Goal: Navigation & Orientation: Find specific page/section

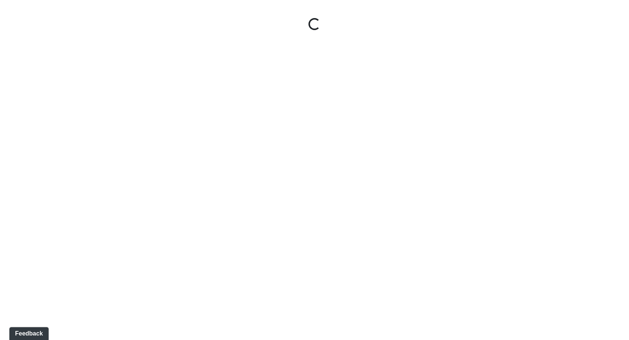
select select "9uukmqt69aq4bb2QwCGasV"
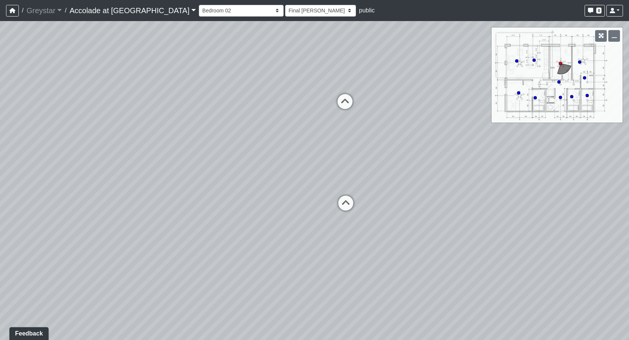
click at [63, 8] on span "/" at bounding box center [66, 10] width 8 height 15
click at [50, 11] on link "Greystar" at bounding box center [43, 10] width 35 height 15
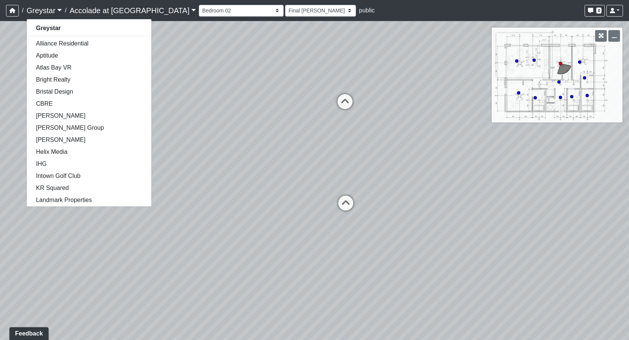
click at [107, 9] on link "Accolade at Auburn" at bounding box center [133, 10] width 126 height 15
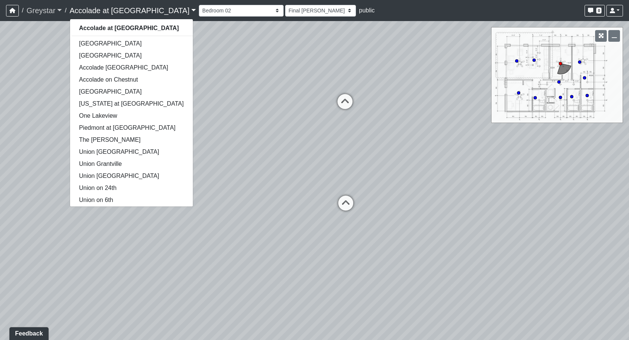
click at [32, 3] on link "Greystar" at bounding box center [43, 10] width 35 height 15
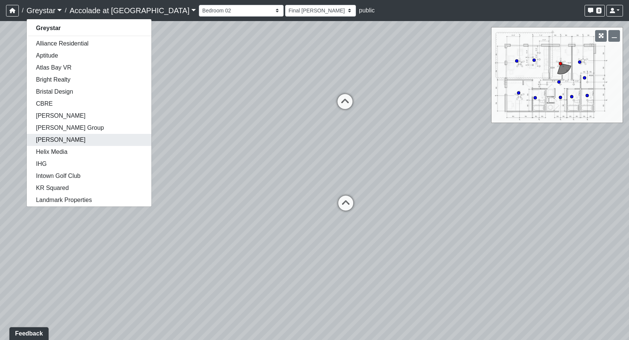
click at [61, 140] on link "Flournoy" at bounding box center [89, 140] width 125 height 12
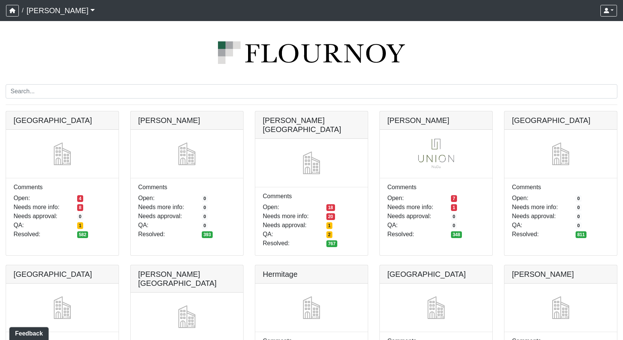
click at [41, 16] on link "Flournoy" at bounding box center [60, 10] width 69 height 15
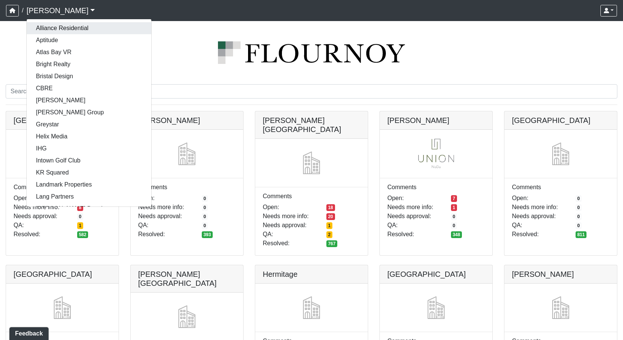
click at [73, 31] on link "Alliance Residential" at bounding box center [89, 28] width 125 height 12
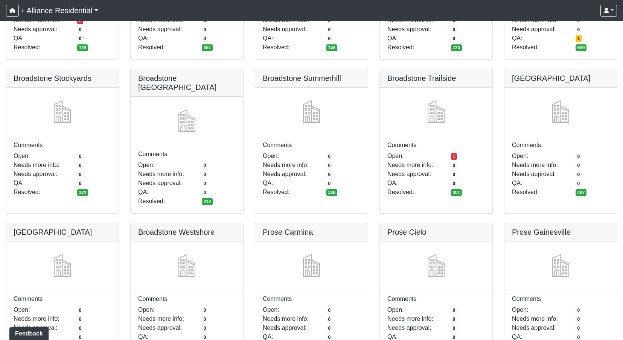
scroll to position [904, 0]
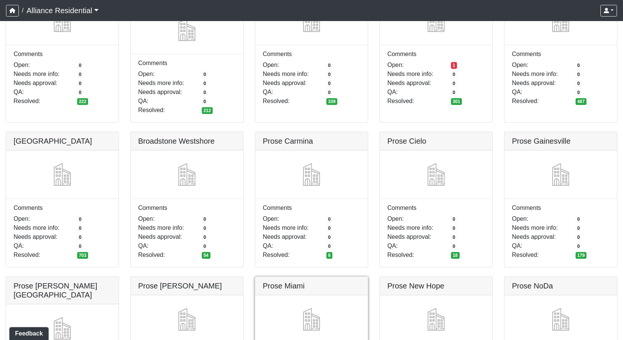
click at [305, 277] on link at bounding box center [311, 277] width 113 height 0
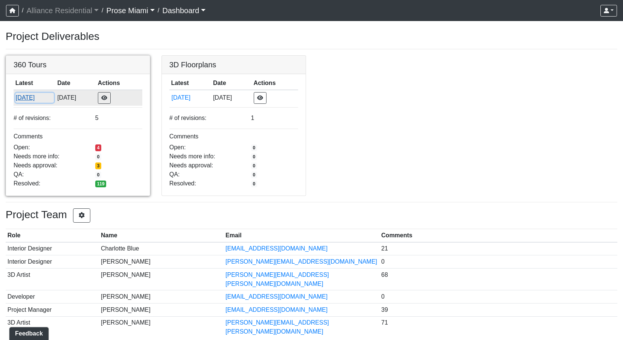
click at [25, 103] on button "8/29/2025" at bounding box center [34, 98] width 38 height 10
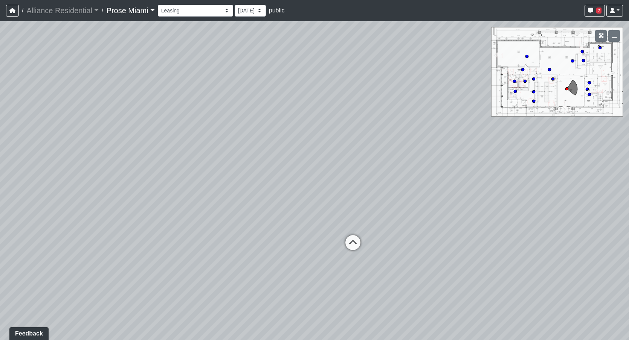
drag, startPoint x: 429, startPoint y: 203, endPoint x: 316, endPoint y: 169, distance: 117.9
click at [322, 171] on div "Loading... Office Hallway Loading... Lobby 1" at bounding box center [314, 180] width 629 height 319
drag, startPoint x: 111, startPoint y: 270, endPoint x: 413, endPoint y: 209, distance: 308.1
click at [413, 209] on div "Loading... Office Hallway Loading... Lobby 1" at bounding box center [314, 180] width 629 height 319
drag, startPoint x: 364, startPoint y: 159, endPoint x: 419, endPoint y: 168, distance: 56.1
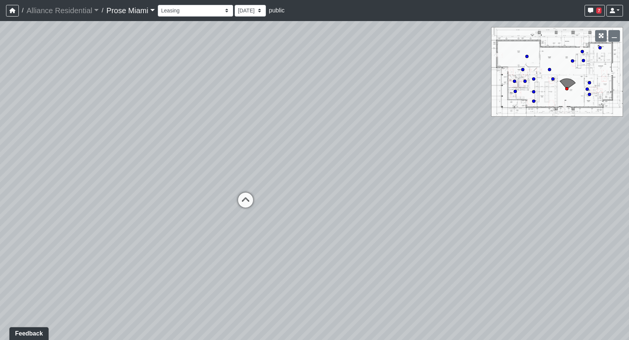
click at [422, 167] on div "Loading... Office Hallway Loading... Lobby 1" at bounding box center [314, 180] width 629 height 319
click at [289, 206] on icon at bounding box center [285, 209] width 23 height 23
drag, startPoint x: 403, startPoint y: 261, endPoint x: 570, endPoint y: 215, distance: 173.4
click at [570, 215] on div "Loading... Office Hallway Loading... Lobby 1 Loading... Lobby 2 Loading... Busi…" at bounding box center [314, 180] width 629 height 319
drag, startPoint x: 196, startPoint y: 286, endPoint x: 589, endPoint y: 274, distance: 393.6
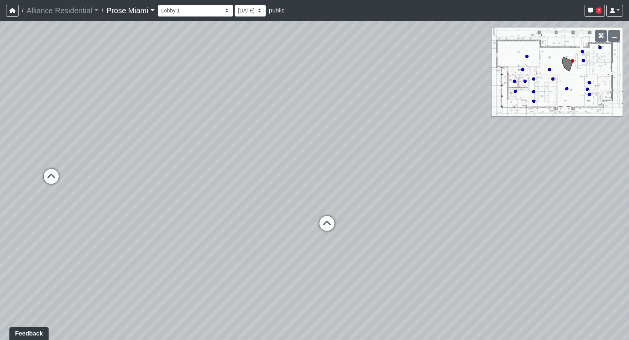
click at [589, 274] on div "Loading... Office Hallway Loading... Lobby 1 Loading... Lobby 2 Loading... Busi…" at bounding box center [314, 180] width 629 height 319
drag, startPoint x: 356, startPoint y: 153, endPoint x: 558, endPoint y: 176, distance: 203.8
click at [558, 176] on div "Loading... Office Hallway Loading... Lobby 1 Loading... Lobby 2 Loading... Busi…" at bounding box center [314, 180] width 629 height 319
drag, startPoint x: 115, startPoint y: 135, endPoint x: 428, endPoint y: 155, distance: 313.5
click at [428, 155] on div "Loading... Office Hallway Loading... Lobby 1 Loading... Lobby 2 Loading... Busi…" at bounding box center [314, 180] width 629 height 319
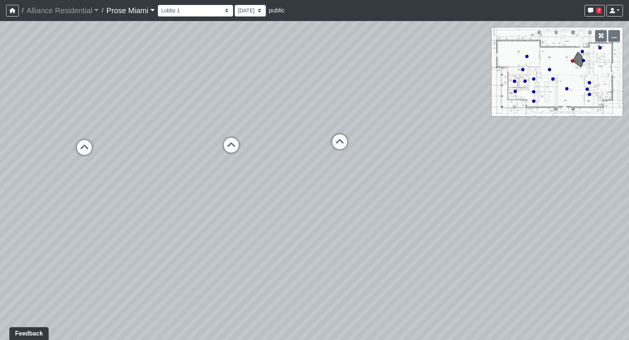
drag, startPoint x: 334, startPoint y: 189, endPoint x: 538, endPoint y: 107, distance: 220.0
click at [538, 107] on div "Loading... Office Hallway Loading... Lobby 1 Loading... Lobby 2 Loading... Busi…" at bounding box center [314, 180] width 629 height 319
drag, startPoint x: 138, startPoint y: 252, endPoint x: 335, endPoint y: 284, distance: 199.9
click at [299, 332] on div "Loading... Office Hallway Loading... Lobby 1 Loading... Lobby 2 Loading... Busi…" at bounding box center [314, 180] width 629 height 319
drag, startPoint x: 378, startPoint y: 195, endPoint x: 374, endPoint y: 200, distance: 6.9
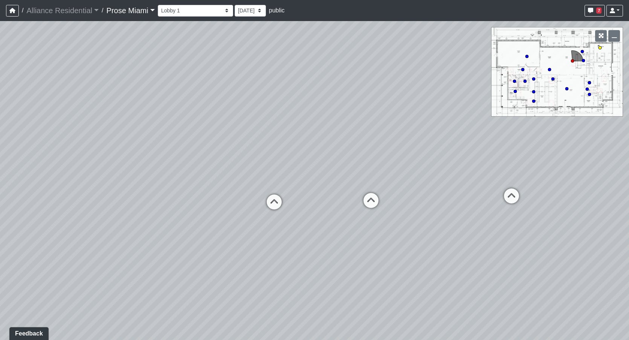
click at [376, 195] on icon at bounding box center [371, 204] width 23 height 23
drag, startPoint x: 476, startPoint y: 291, endPoint x: 337, endPoint y: 350, distance: 151.1
click at [337, 340] on html "/ Alliance Residential Alliance Residential Loading... / Prose Miami Prose Miam…" at bounding box center [314, 170] width 629 height 340
drag, startPoint x: 413, startPoint y: 185, endPoint x: 138, endPoint y: 23, distance: 319.1
click at [72, 0] on html "/ Alliance Residential Alliance Residential Loading... / Prose Miami Prose Miam…" at bounding box center [314, 170] width 629 height 340
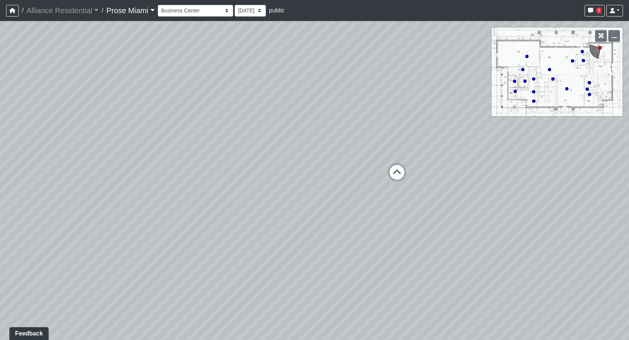
drag, startPoint x: 374, startPoint y: 124, endPoint x: 144, endPoint y: 258, distance: 265.9
click at [117, 262] on div "Loading... Office Hallway Loading... Lobby 1 Loading... Lobby 2 Loading... Busi…" at bounding box center [314, 180] width 629 height 319
drag, startPoint x: 454, startPoint y: 221, endPoint x: 537, endPoint y: 260, distance: 91.6
click at [537, 260] on div "Loading... Office Hallway Loading... Lobby 1 Loading... Lobby 2 Loading... Busi…" at bounding box center [314, 180] width 629 height 319
click at [220, 199] on icon at bounding box center [219, 206] width 23 height 23
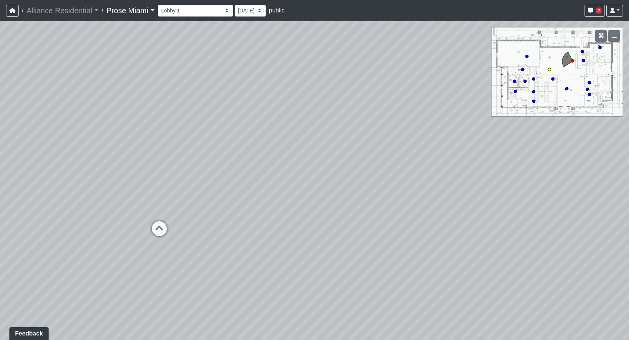
click at [169, 224] on icon at bounding box center [159, 232] width 23 height 23
drag, startPoint x: 455, startPoint y: 195, endPoint x: 177, endPoint y: 231, distance: 280.9
click at [177, 231] on div "Loading... Office Hallway Loading... Lobby 1 Loading... Lobby 2 Loading... Busi…" at bounding box center [314, 180] width 629 height 319
drag, startPoint x: 284, startPoint y: 223, endPoint x: 180, endPoint y: 213, distance: 104.4
click at [180, 213] on div "Loading... Office Hallway Loading... Lobby 1 Loading... Lobby 2 Loading... Busi…" at bounding box center [314, 180] width 629 height 319
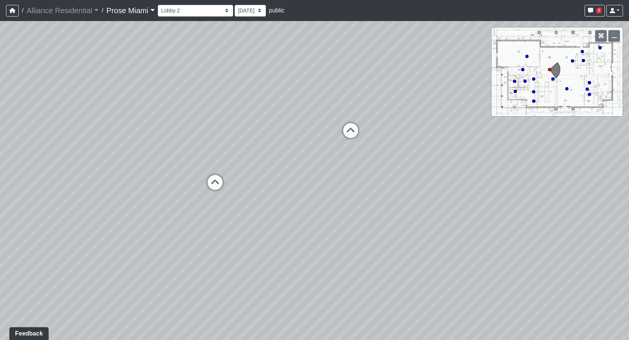
drag, startPoint x: 479, startPoint y: 255, endPoint x: 200, endPoint y: 148, distance: 299.1
click at [200, 148] on div "Loading... Office Hallway Loading... Lobby 1 Loading... Lobby 2 Loading... Busi…" at bounding box center [314, 180] width 629 height 319
drag, startPoint x: 459, startPoint y: 226, endPoint x: 218, endPoint y: 269, distance: 244.3
click at [226, 275] on div "Loading... Office Hallway Loading... Lobby 1 Loading... Lobby 2 Loading... Busi…" at bounding box center [314, 180] width 629 height 319
drag, startPoint x: 485, startPoint y: 244, endPoint x: 115, endPoint y: 237, distance: 370.2
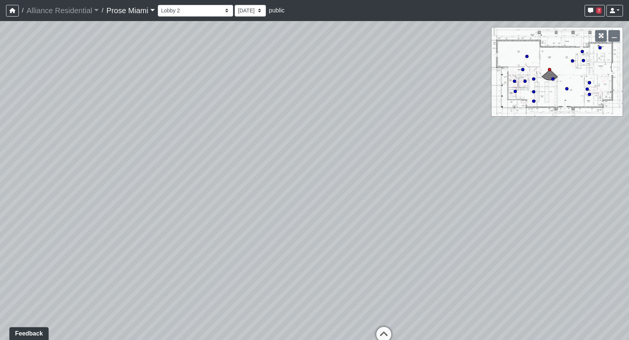
click at [118, 238] on div "Loading... Office Hallway Loading... Lobby 1 Loading... Lobby 2 Loading... Busi…" at bounding box center [314, 180] width 629 height 319
drag, startPoint x: 206, startPoint y: 273, endPoint x: 361, endPoint y: 157, distance: 194.2
click at [360, 156] on div "Loading... Office Hallway Loading... Lobby 1 Loading... Lobby 2 Loading... Busi…" at bounding box center [314, 180] width 629 height 319
click at [364, 189] on icon at bounding box center [356, 190] width 23 height 23
drag, startPoint x: 187, startPoint y: 258, endPoint x: 637, endPoint y: 298, distance: 451.8
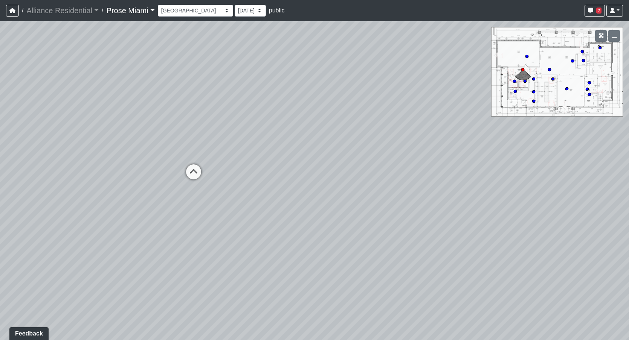
click at [628, 298] on html "/ Alliance Residential Alliance Residential Loading... / Prose Miami Prose Miam…" at bounding box center [314, 170] width 629 height 340
click at [196, 168] on icon at bounding box center [203, 174] width 23 height 23
drag, startPoint x: 401, startPoint y: 235, endPoint x: 82, endPoint y: 298, distance: 325.4
click at [123, 308] on div "Loading... Office Hallway Loading... Lobby 1 Loading... Lobby 2 Loading... Busi…" at bounding box center [314, 180] width 629 height 319
drag, startPoint x: 371, startPoint y: 271, endPoint x: 200, endPoint y: 55, distance: 275.9
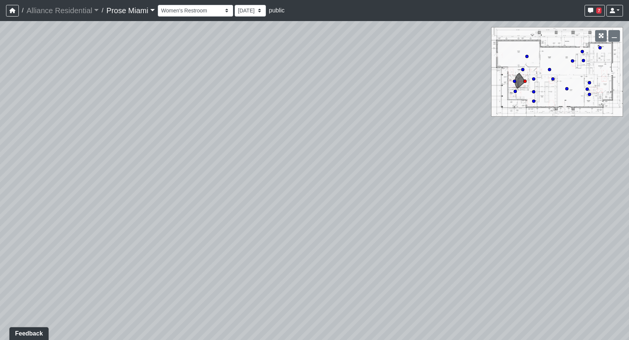
click at [200, 55] on div "Loading... Office Hallway Loading... Lobby 1 Loading... Lobby 2 Loading... Busi…" at bounding box center [314, 180] width 629 height 319
drag, startPoint x: 291, startPoint y: 66, endPoint x: 283, endPoint y: 221, distance: 155.7
click at [283, 219] on div "Loading... Office Hallway Loading... Lobby 1 Loading... Lobby 2 Loading... Busi…" at bounding box center [314, 180] width 629 height 319
drag, startPoint x: 382, startPoint y: 299, endPoint x: 259, endPoint y: 162, distance: 184.2
click at [259, 163] on div "Loading... Office Hallway Loading... Lobby 1 Loading... Lobby 2 Loading... Busi…" at bounding box center [314, 180] width 629 height 319
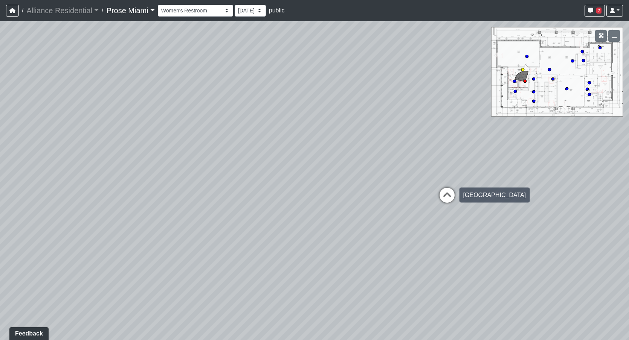
click at [439, 198] on icon at bounding box center [447, 199] width 23 height 23
drag, startPoint x: 310, startPoint y: 248, endPoint x: 619, endPoint y: 281, distance: 310.2
click at [597, 280] on div "Loading... Office Hallway Loading... Lobby 1 Loading... Lobby 2 Loading... Busi…" at bounding box center [314, 180] width 629 height 319
drag, startPoint x: 443, startPoint y: 133, endPoint x: 422, endPoint y: 143, distance: 23.7
click at [439, 133] on icon at bounding box center [439, 135] width 23 height 23
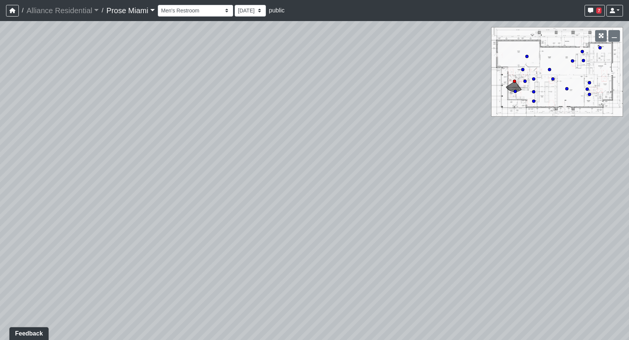
drag, startPoint x: 186, startPoint y: 196, endPoint x: 598, endPoint y: 319, distance: 429.6
click at [580, 323] on div "Loading... Office Hallway Loading... Lobby 1 Loading... Lobby 2 Loading... Busi…" at bounding box center [314, 180] width 629 height 319
drag, startPoint x: 188, startPoint y: 181, endPoint x: 503, endPoint y: 169, distance: 315.7
click at [502, 171] on div "Loading... Office Hallway Loading... Lobby 1 Loading... Lobby 2 Loading... Busi…" at bounding box center [314, 180] width 629 height 319
drag, startPoint x: 308, startPoint y: 230, endPoint x: 419, endPoint y: 208, distance: 113.6
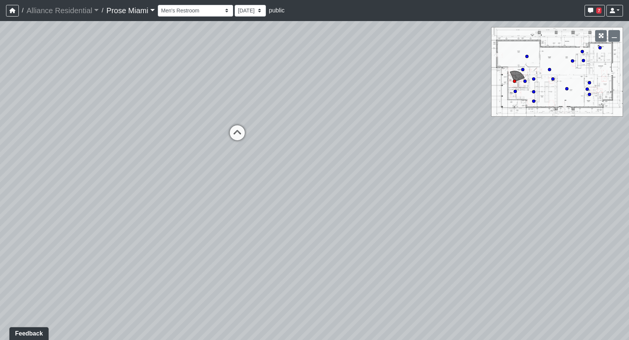
click at [415, 207] on div "Loading... Office Hallway Loading... Lobby 1 Loading... Lobby 2 Loading... Busi…" at bounding box center [314, 180] width 629 height 319
click at [313, 113] on icon at bounding box center [317, 118] width 23 height 23
drag
click at [341, 279] on div "Loading... Office Hallway Loading... Lobby 1 Loading... Lobby 2 Loading... Busi…" at bounding box center [314, 180] width 629 height 319
click at [228, 103] on div "Loading... Fitness" at bounding box center [217, 97] width 23 height 23
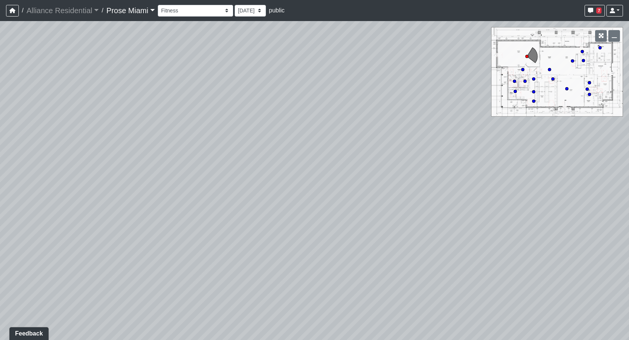
click at [593, 300] on div "Loading... Office Hallway Loading... Lobby 1 Loading... Lobby 2 Loading... Busi…" at bounding box center [314, 180] width 629 height 319
click at [529, 182] on div "Loading... Office Hallway Loading... Lobby 1 Loading... Lobby 2 Loading... Busi…" at bounding box center [314, 180] width 629 height 319
click at [215, 121] on div "Loading... Office Hallway Loading... Lobby 1 Loading... Lobby 2 Loading... Busi…" at bounding box center [314, 180] width 629 height 319
click at [523, 199] on div "Loading... Office Hallway Loading... Lobby 1 Loading... Lobby 2 Loading... Busi…" at bounding box center [314, 180] width 629 height 319
click at [361, 278] on div "Loading... Office Hallway Loading... Lobby 1 Loading... Lobby 2 Loading... Busi…" at bounding box center [314, 180] width 629 height 319
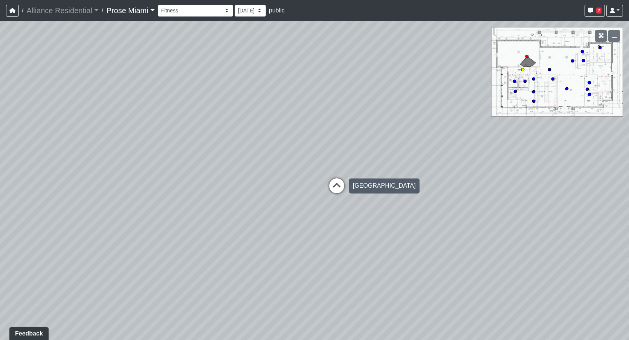
click at [334, 184] on icon at bounding box center [336, 189] width 23 height 23
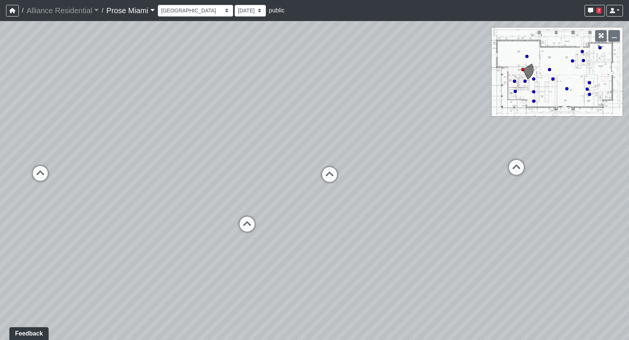
click at [564, 249] on div "Loading... Office Hallway Loading... Lobby 1 Loading... Lobby 2 Loading... Busi…" at bounding box center [314, 180] width 629 height 319
click at [302, 207] on icon at bounding box center [305, 213] width 23 height 23
click at [368, 178] on icon at bounding box center [371, 169] width 23 height 23
click at [546, 181] on div "Loading... Office Hallway Loading... Lobby 1 Loading... Lobby 2 Loading... Busi…" at bounding box center [314, 180] width 629 height 319
click at [571, 230] on div "Loading... Office Hallway Loading... Lobby 1 Loading... Lobby 2 Loading... Busi…" at bounding box center [314, 180] width 629 height 319
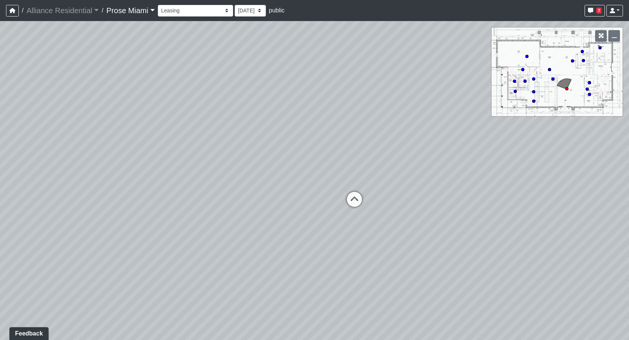
click at [484, 227] on div "Loading... Office Hallway Loading... Lobby 1 Loading... Lobby 2 Loading... Busi…" at bounding box center [314, 180] width 629 height 319
click at [423, 204] on div "Loading... Office Hallway Loading... Lobby 1 Loading... Lobby 2 Loading... Busi…" at bounding box center [314, 180] width 629 height 319
click at [128, 219] on div "Loading... Office Hallway Loading... Lobby 1 Loading... Lobby 2 Loading... Busi…" at bounding box center [314, 180] width 629 height 319
click at [624, 211] on div "Loading... Office Hallway Loading... Lobby 1 Loading... Lobby 2 Loading... Busi…" at bounding box center [314, 180] width 629 height 319
click at [219, 244] on div "Loading... Office Hallway Loading... Lobby 1 Loading... Lobby 2 Loading... Busi…" at bounding box center [314, 180] width 629 height 319
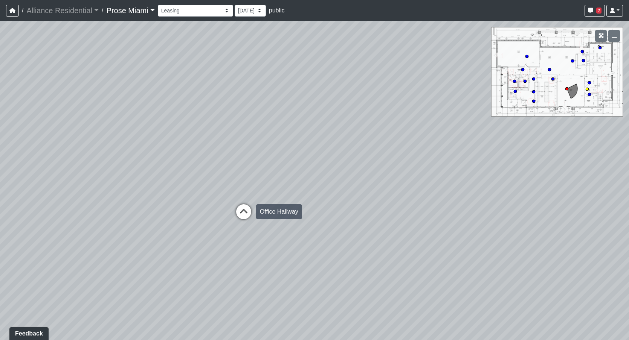
click at [242, 217] on icon at bounding box center [243, 215] width 23 height 23
select select "clubhouse-office-hallway"
click at [628, 197] on html "/ Alliance Residential Alliance Residential Loading... / Prose Miami Prose Miam…" at bounding box center [314, 170] width 629 height 340
click at [501, 177] on div "Loading... Office Hallway Loading... Lobby 1 Loading... Lobby 2 Loading... Busi…" at bounding box center [314, 180] width 629 height 319
